Goal: Communication & Community: Answer question/provide support

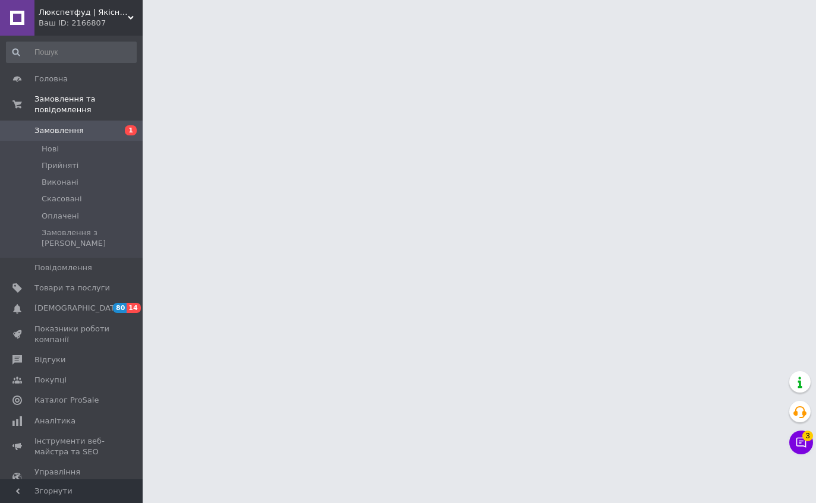
click at [806, 442] on icon at bounding box center [801, 443] width 10 height 10
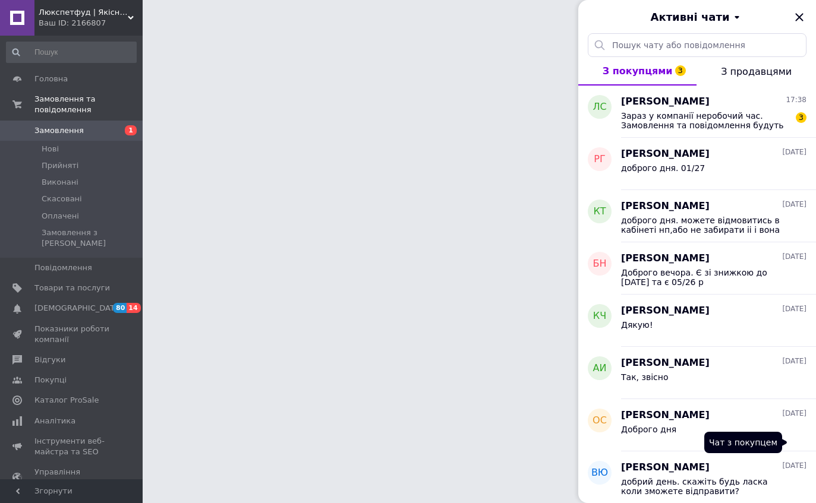
click at [708, 123] on span "Зараз у компанії неробочий час. Замовлення та повідомлення будуть оброблені з 0…" at bounding box center [705, 120] width 169 height 19
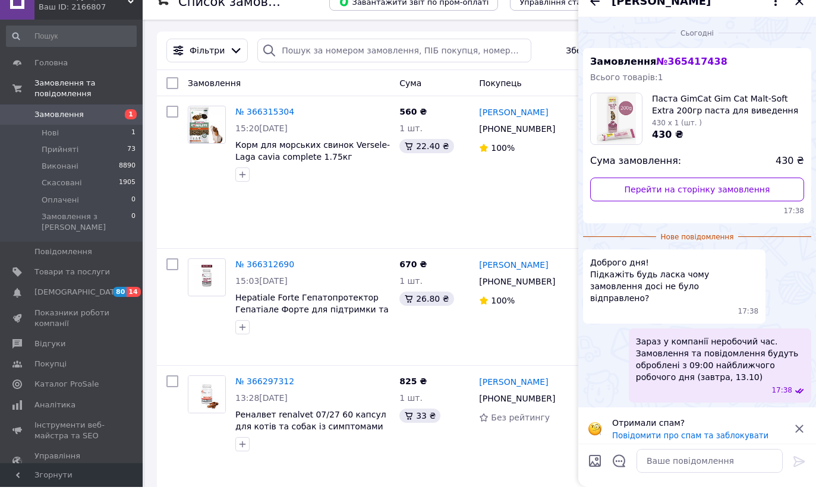
scroll to position [1, 0]
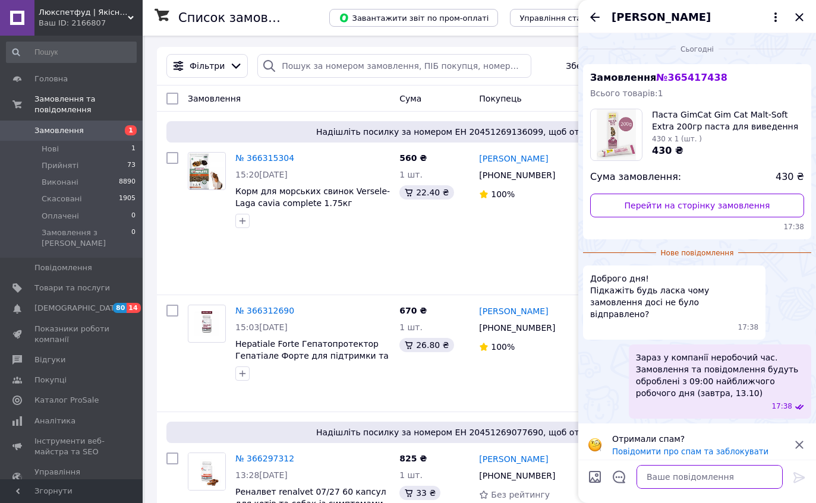
click at [689, 472] on textarea at bounding box center [710, 477] width 146 height 24
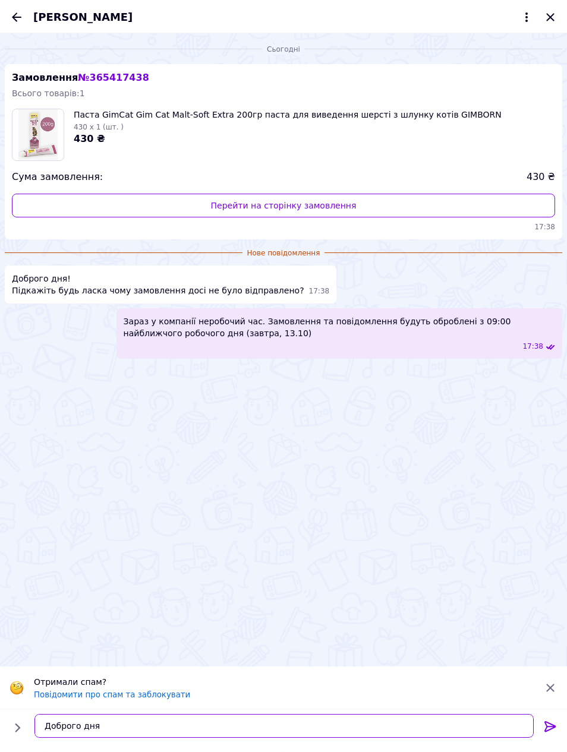
scroll to position [255, 0]
type textarea "Доброго дня"
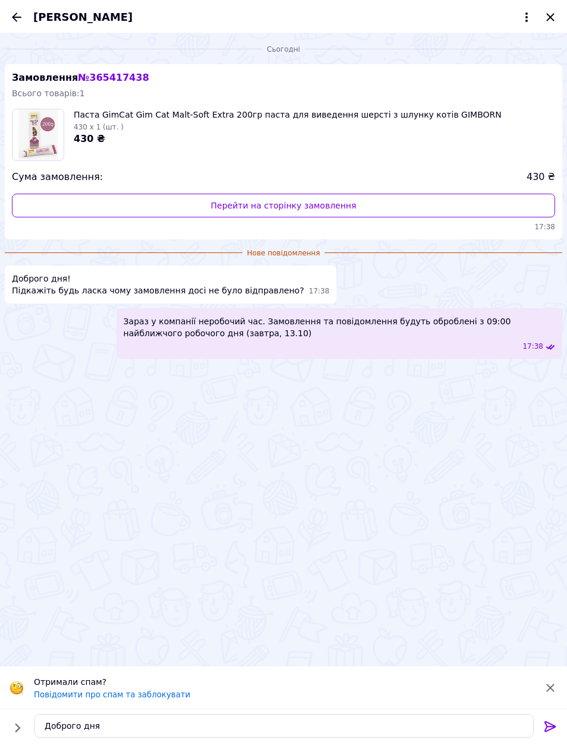
click at [319, 206] on link "Перейти на сторінку замовлення" at bounding box center [283, 206] width 543 height 24
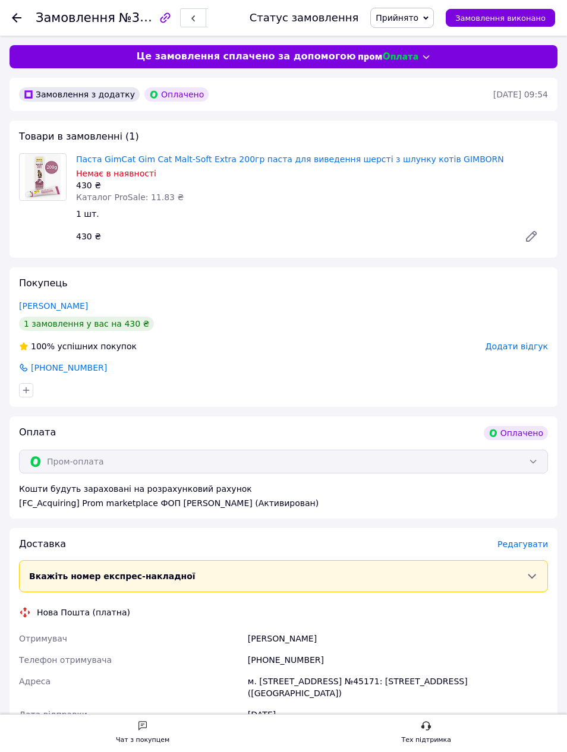
click at [528, 242] on icon at bounding box center [531, 236] width 14 height 14
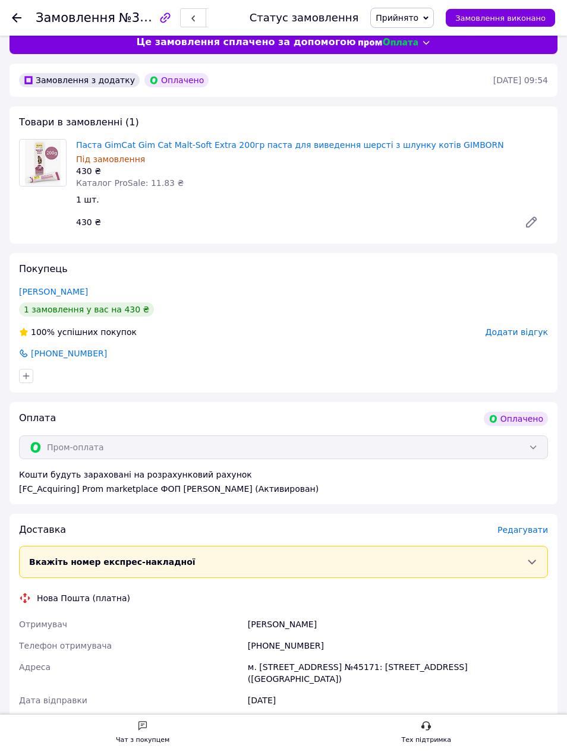
scroll to position [15, 0]
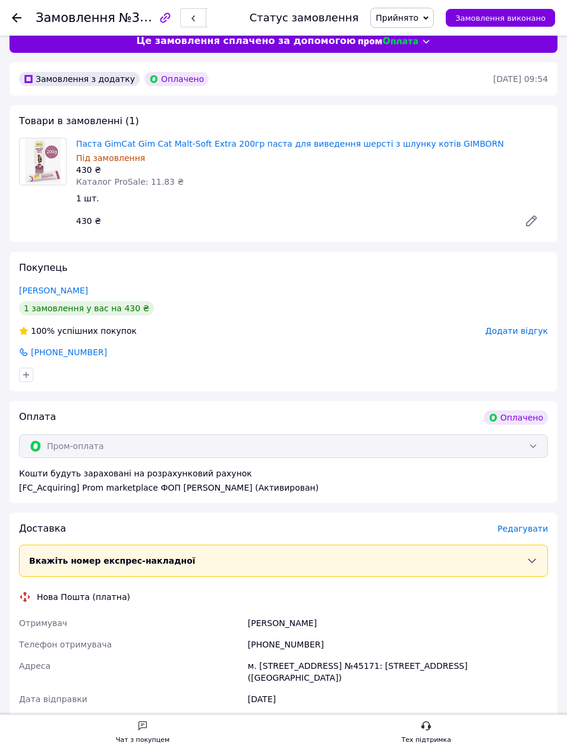
click at [524, 226] on icon at bounding box center [531, 221] width 14 height 14
click at [146, 722] on icon at bounding box center [142, 726] width 11 height 11
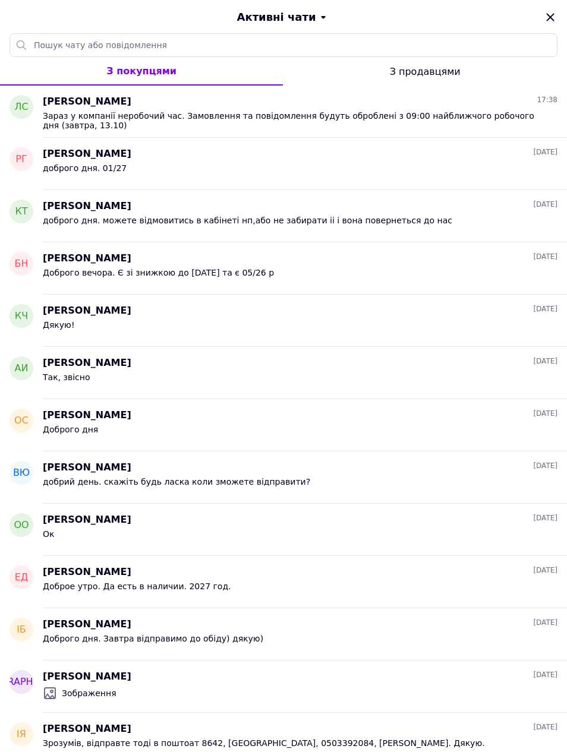
click at [367, 119] on span "Зараз у компанії неробочий час. Замовлення та повідомлення будуть оброблені з 0…" at bounding box center [292, 120] width 498 height 19
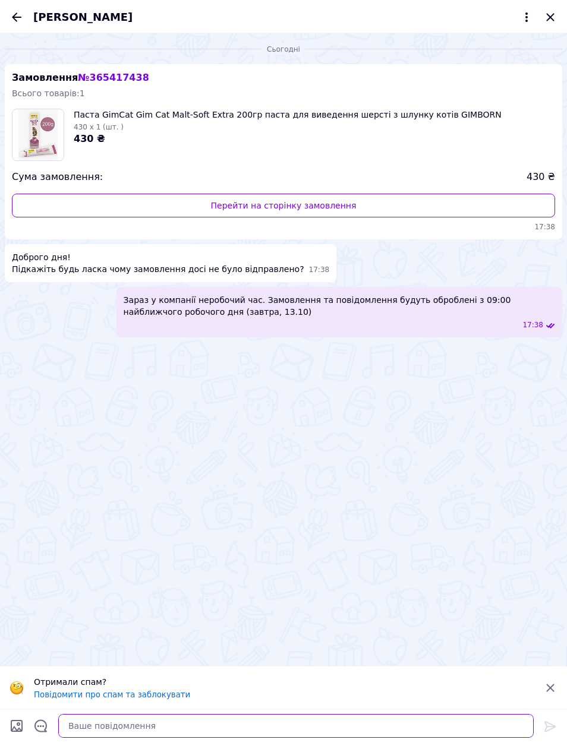
click at [294, 723] on textarea at bounding box center [295, 726] width 475 height 24
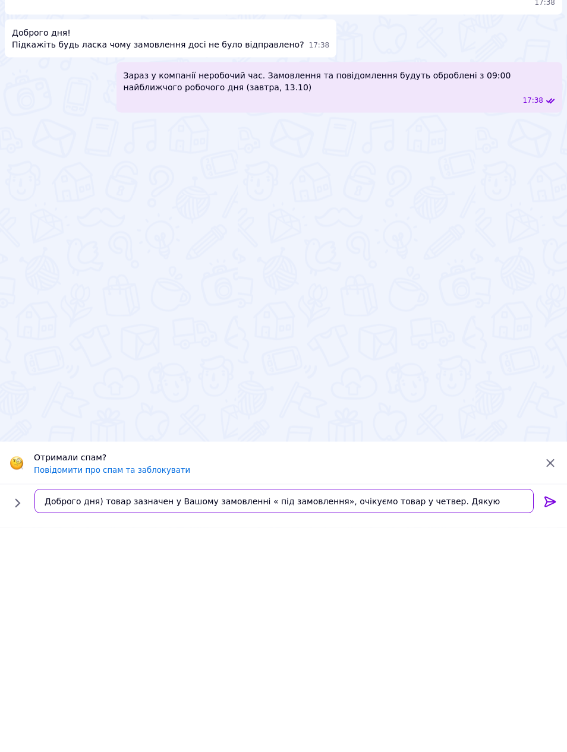
type textarea "Доброго дня) товар зазначен у Вашому замовленні « під замовлення», очікуємо тов…"
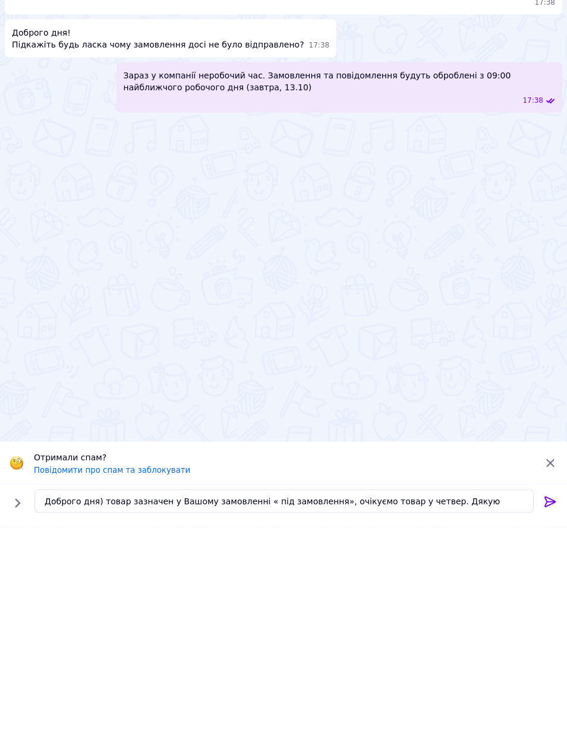
click at [551, 722] on icon at bounding box center [549, 727] width 11 height 11
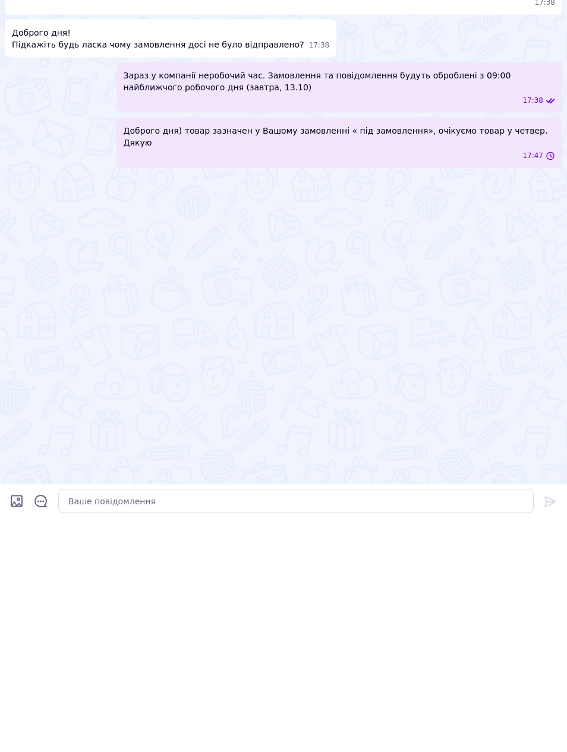
scroll to position [478, 0]
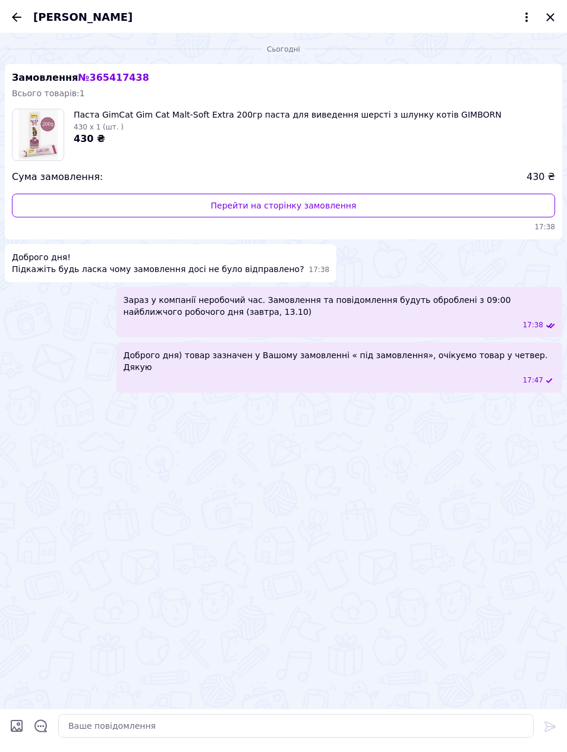
click at [12, 720] on input "Завантажити файли" at bounding box center [17, 726] width 14 height 14
type input "C:\fakepath\IMG_4310.png"
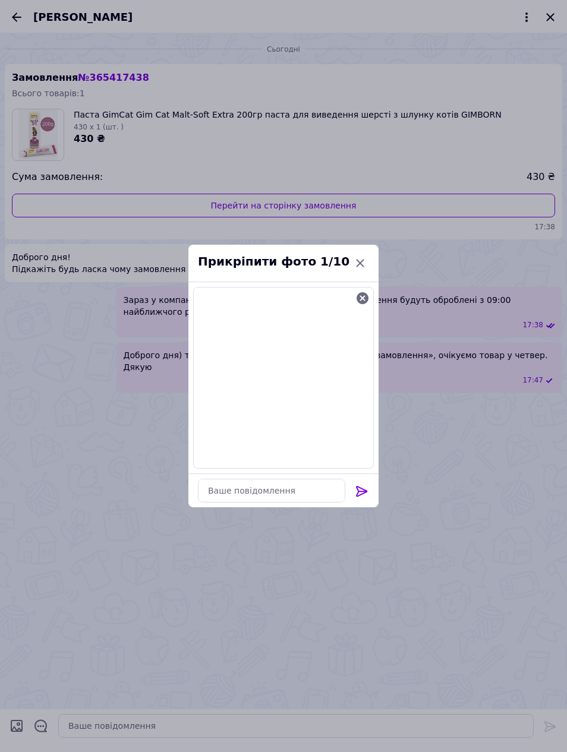
click at [368, 497] on icon at bounding box center [362, 491] width 14 height 14
